Goal: Transaction & Acquisition: Obtain resource

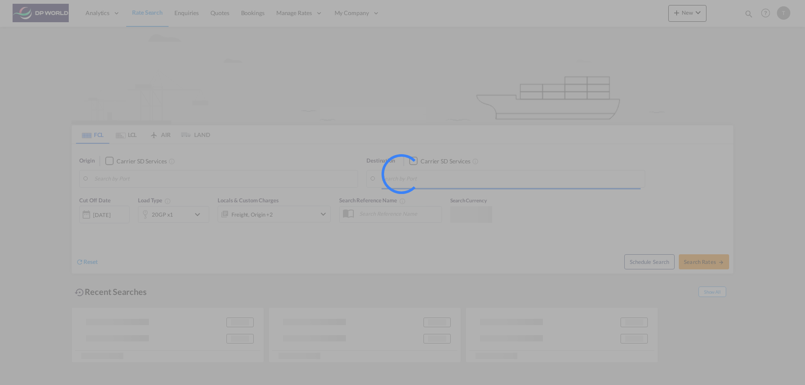
type input "Tacoma, [GEOGRAPHIC_DATA], USTIW"
type input "[GEOGRAPHIC_DATA], [GEOGRAPHIC_DATA]"
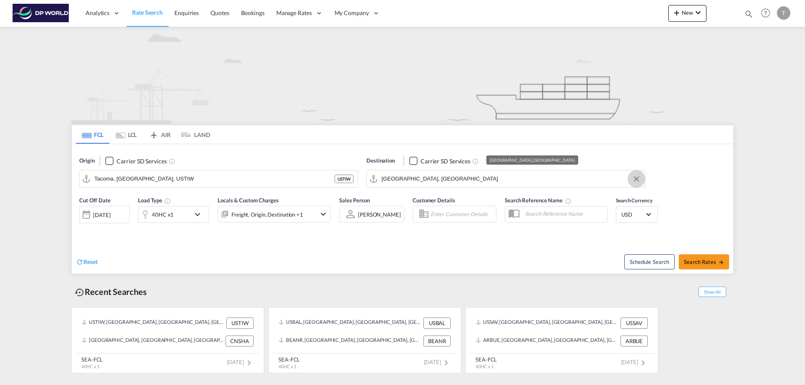
click at [637, 180] on button "Clear Input" at bounding box center [636, 179] width 13 height 13
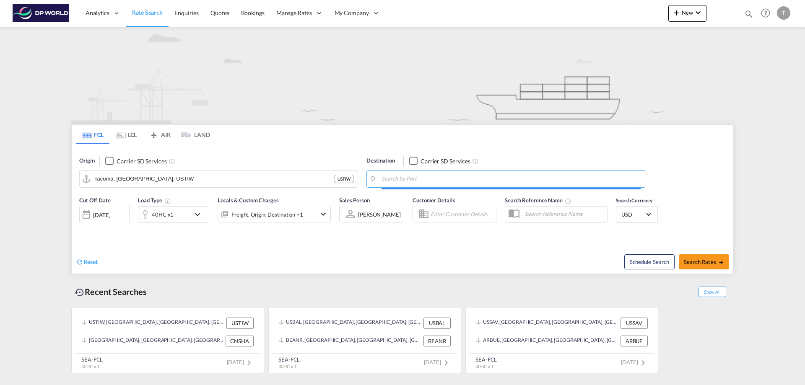
click at [443, 180] on input "Search by Port" at bounding box center [510, 179] width 259 height 13
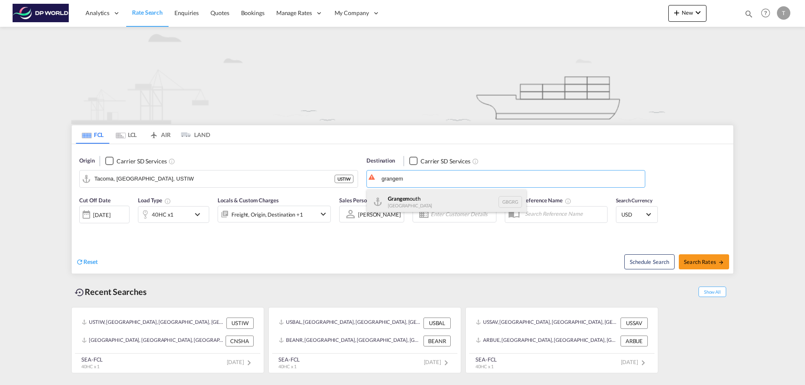
click at [411, 198] on div "Grangem outh [GEOGRAPHIC_DATA] GBGRG" at bounding box center [446, 201] width 159 height 25
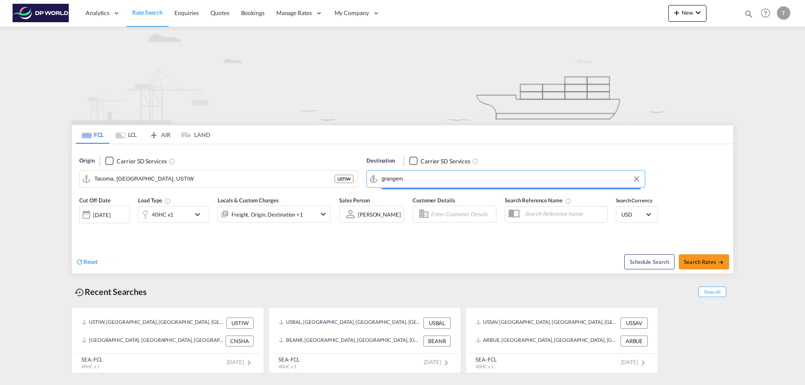
type input "[GEOGRAPHIC_DATA], GBGRG"
click at [701, 257] on button "Search Rates" at bounding box center [704, 261] width 50 height 15
type input "USTIW to GBGRG / [DATE]"
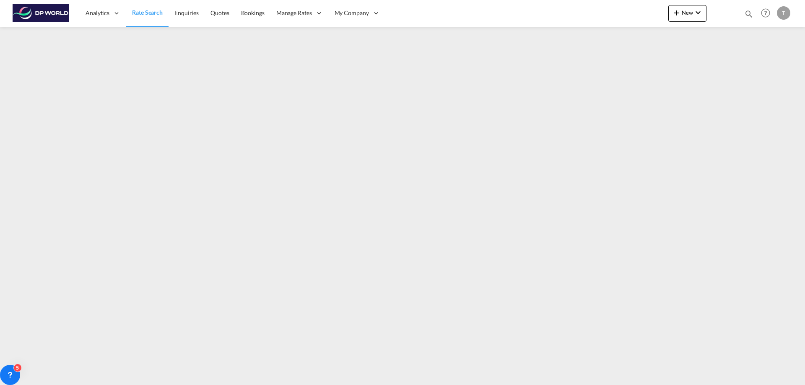
click at [786, 14] on div "T" at bounding box center [783, 12] width 13 height 13
click at [763, 65] on button "Logout" at bounding box center [773, 64] width 54 height 17
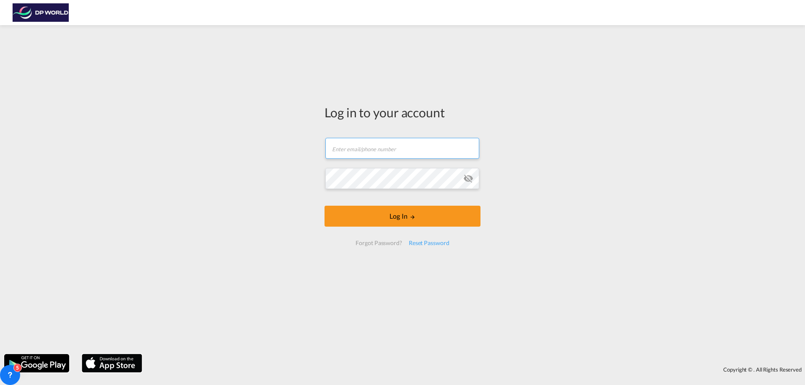
type input "[PERSON_NAME][EMAIL_ADDRESS][DOMAIN_NAME]"
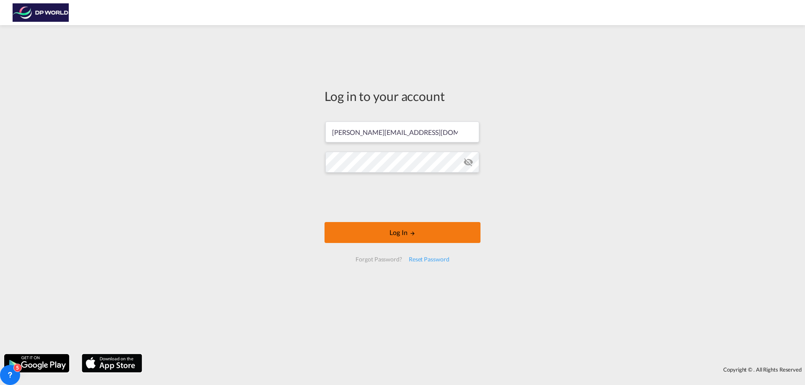
click at [403, 231] on button "Log In" at bounding box center [402, 232] width 156 height 21
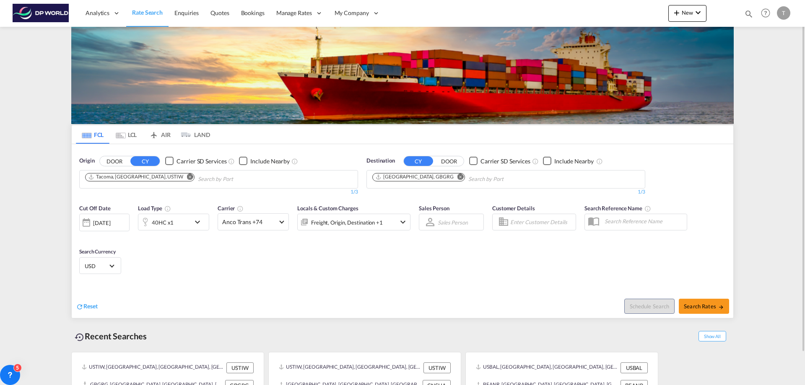
click at [222, 182] on input "Chips input." at bounding box center [238, 179] width 80 height 13
type input "seatt"
click at [186, 196] on div "Seatt le, WA United States USSEA" at bounding box center [220, 198] width 159 height 25
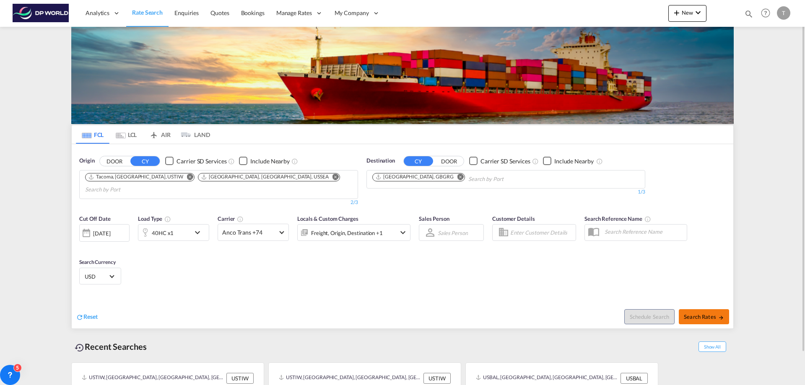
click at [698, 313] on span "Search Rates" at bounding box center [704, 316] width 40 height 7
type input "USTIW,USSEA to GBGRG / [DATE]"
